Goal: Task Accomplishment & Management: Complete application form

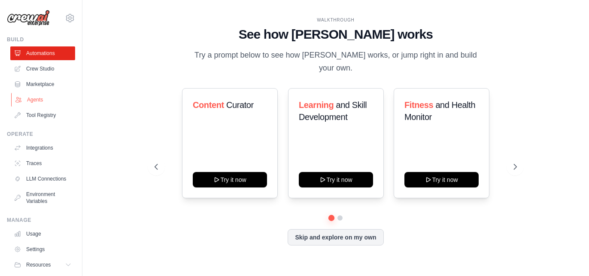
click at [43, 101] on link "Agents" at bounding box center [43, 100] width 65 height 14
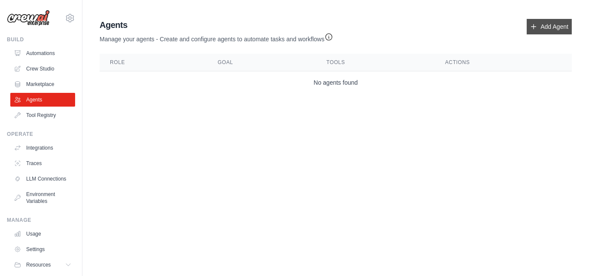
click at [540, 28] on link "Add Agent" at bounding box center [549, 26] width 45 height 15
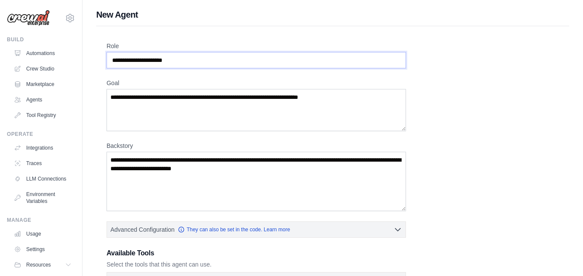
click at [185, 60] on input "Role" at bounding box center [256, 60] width 299 height 16
click at [125, 104] on textarea "Goal" at bounding box center [256, 110] width 299 height 42
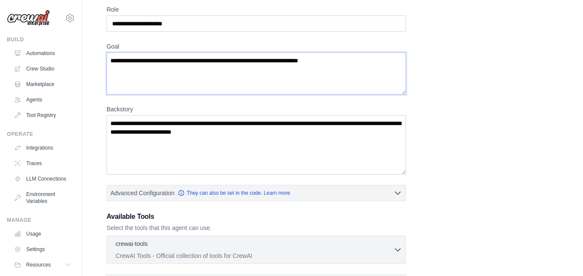
scroll to position [39, 0]
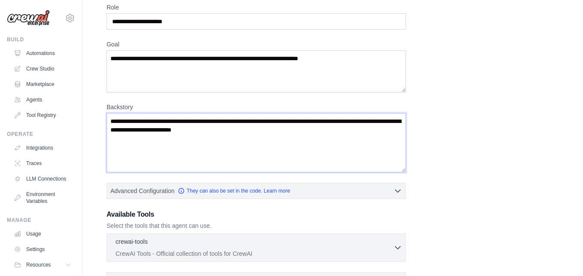
click at [137, 143] on textarea "Backstory" at bounding box center [256, 142] width 299 height 59
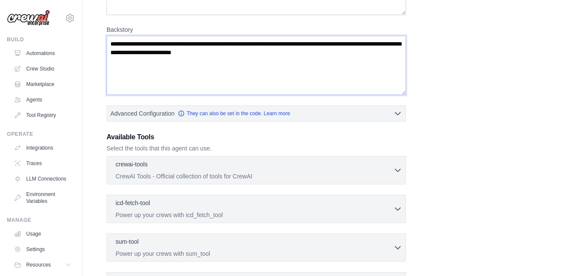
scroll to position [145, 0]
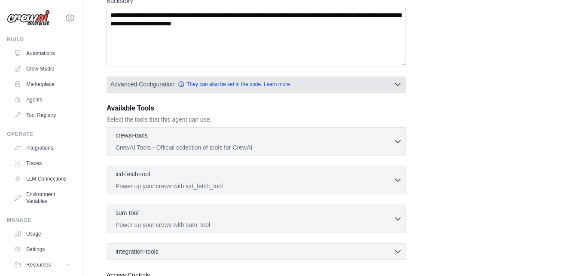
click at [364, 81] on button "Advanced Configuration They can also be set in the code. Learn more" at bounding box center [256, 83] width 299 height 15
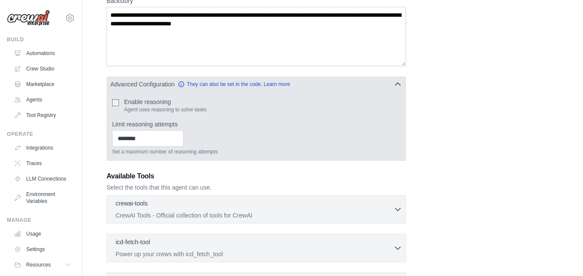
click at [343, 82] on button "Advanced Configuration They can also be set in the code. Learn more" at bounding box center [256, 83] width 299 height 15
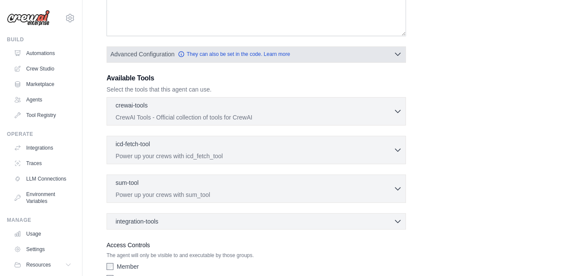
scroll to position [176, 0]
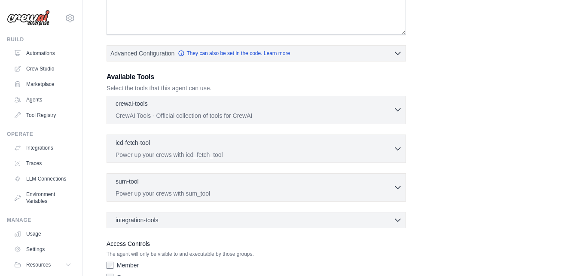
click at [287, 105] on div "crewai-tools 0 selected" at bounding box center [255, 104] width 278 height 10
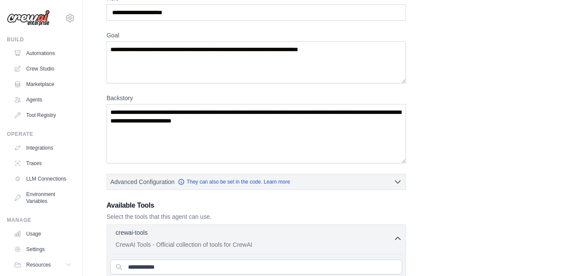
scroll to position [0, 0]
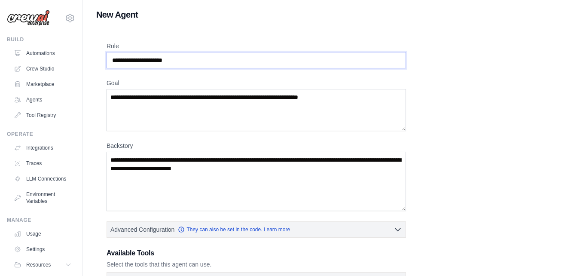
click at [375, 58] on input "Role" at bounding box center [256, 60] width 299 height 16
